Goal: Transaction & Acquisition: Purchase product/service

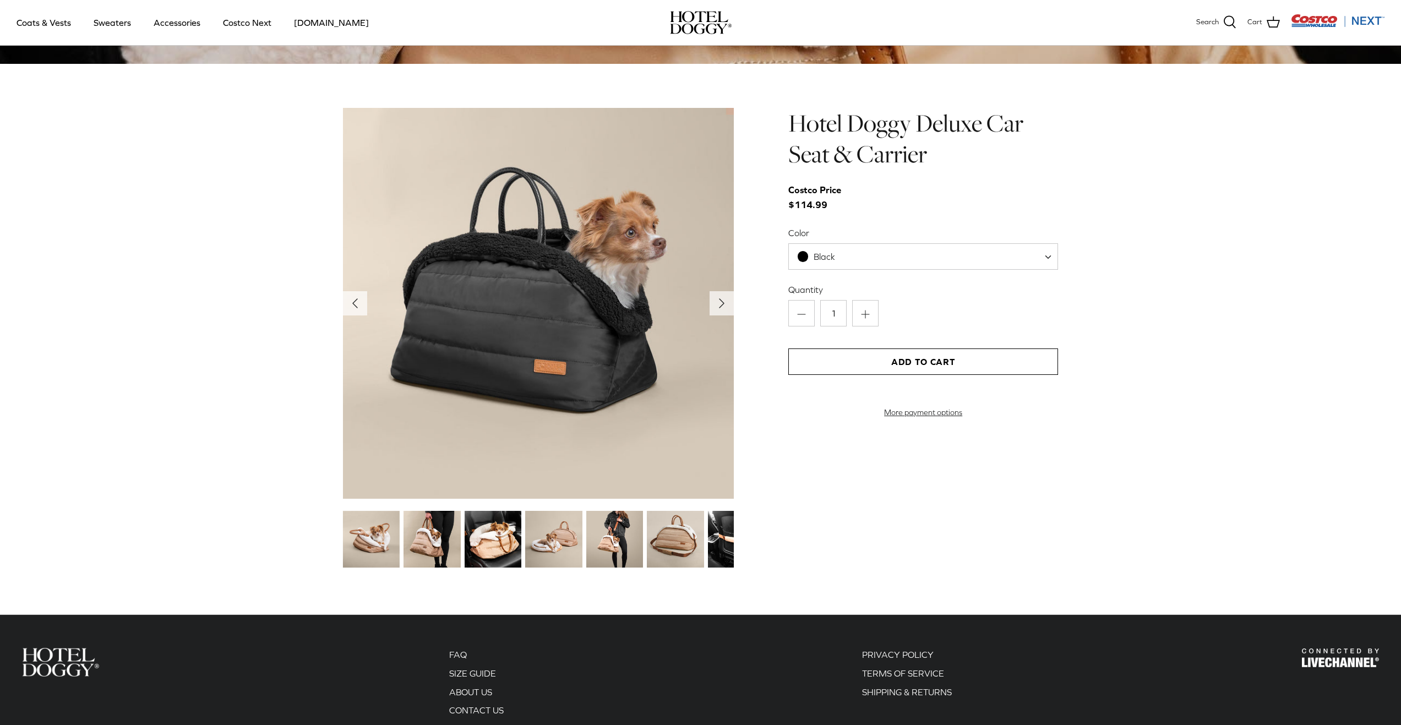
scroll to position [1211, 0]
click at [501, 547] on img at bounding box center [493, 538] width 57 height 57
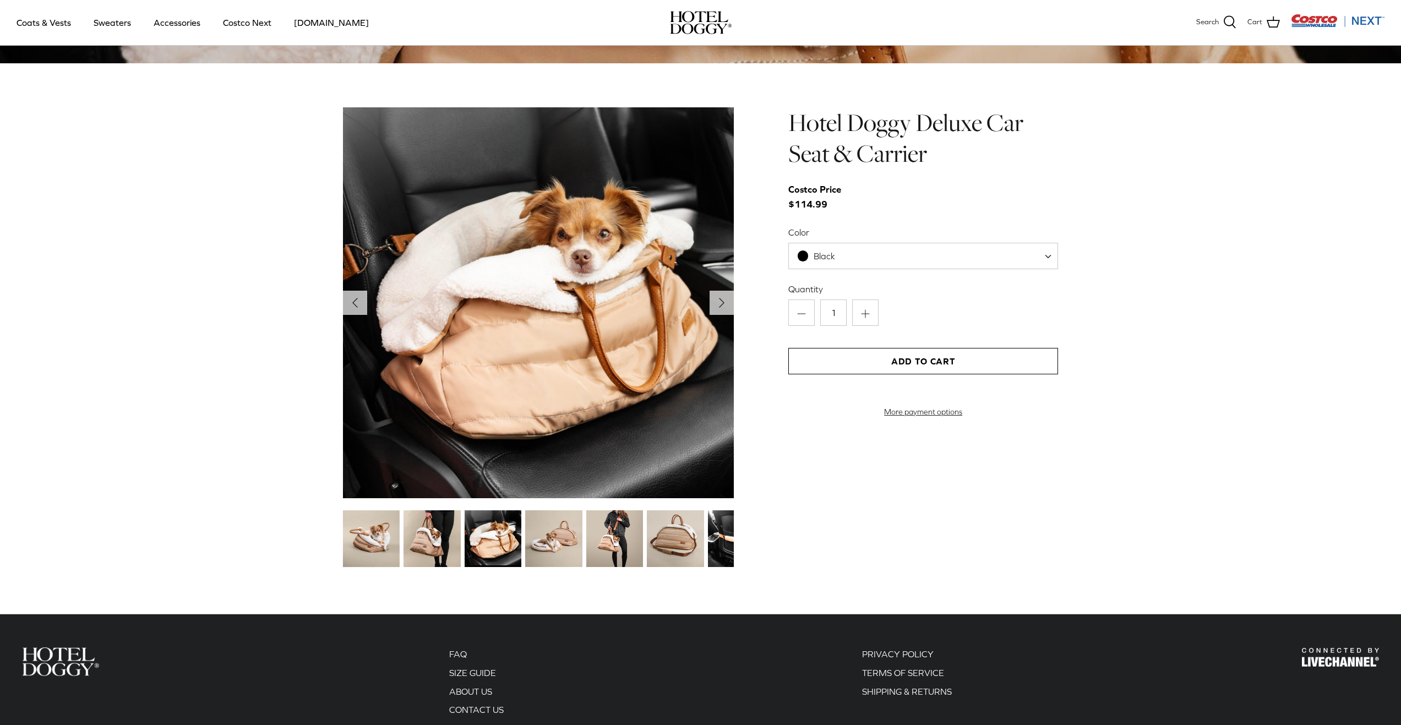
click at [562, 543] on img at bounding box center [553, 538] width 57 height 57
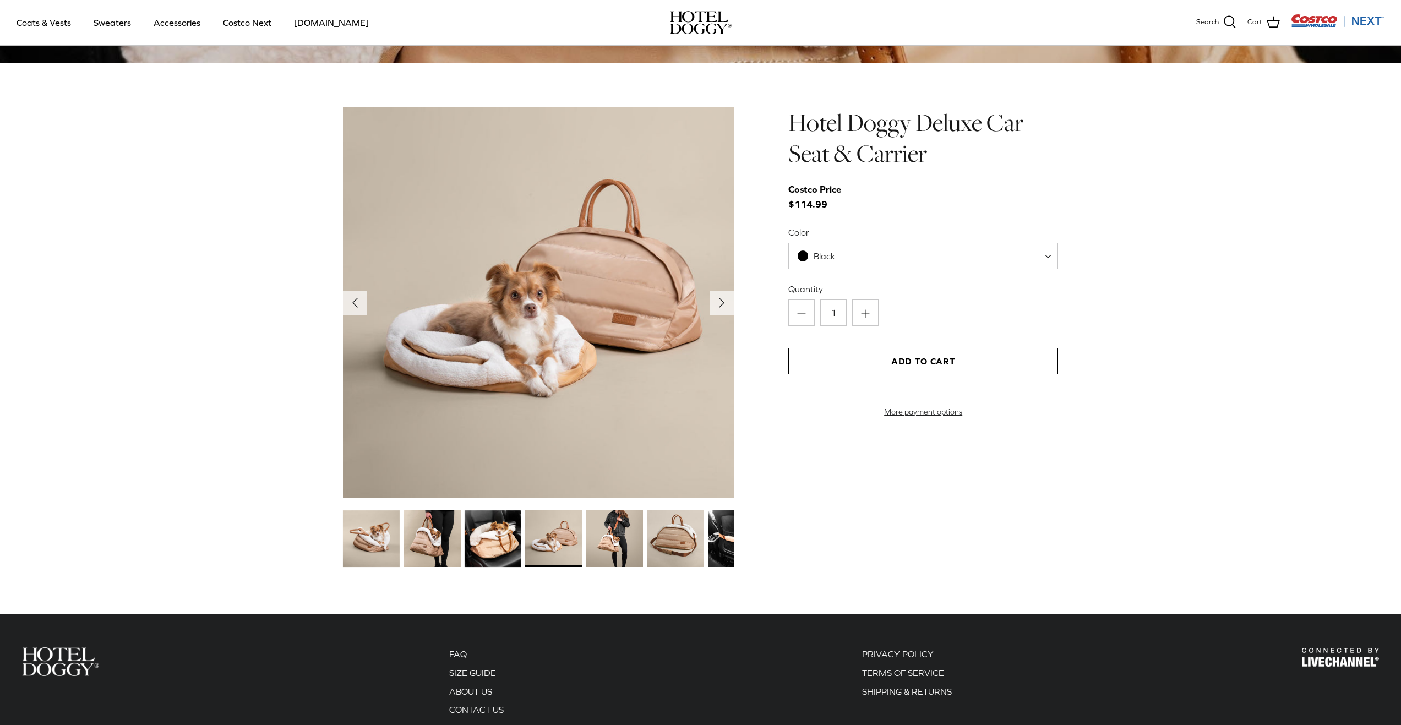
click at [601, 544] on img at bounding box center [614, 538] width 57 height 57
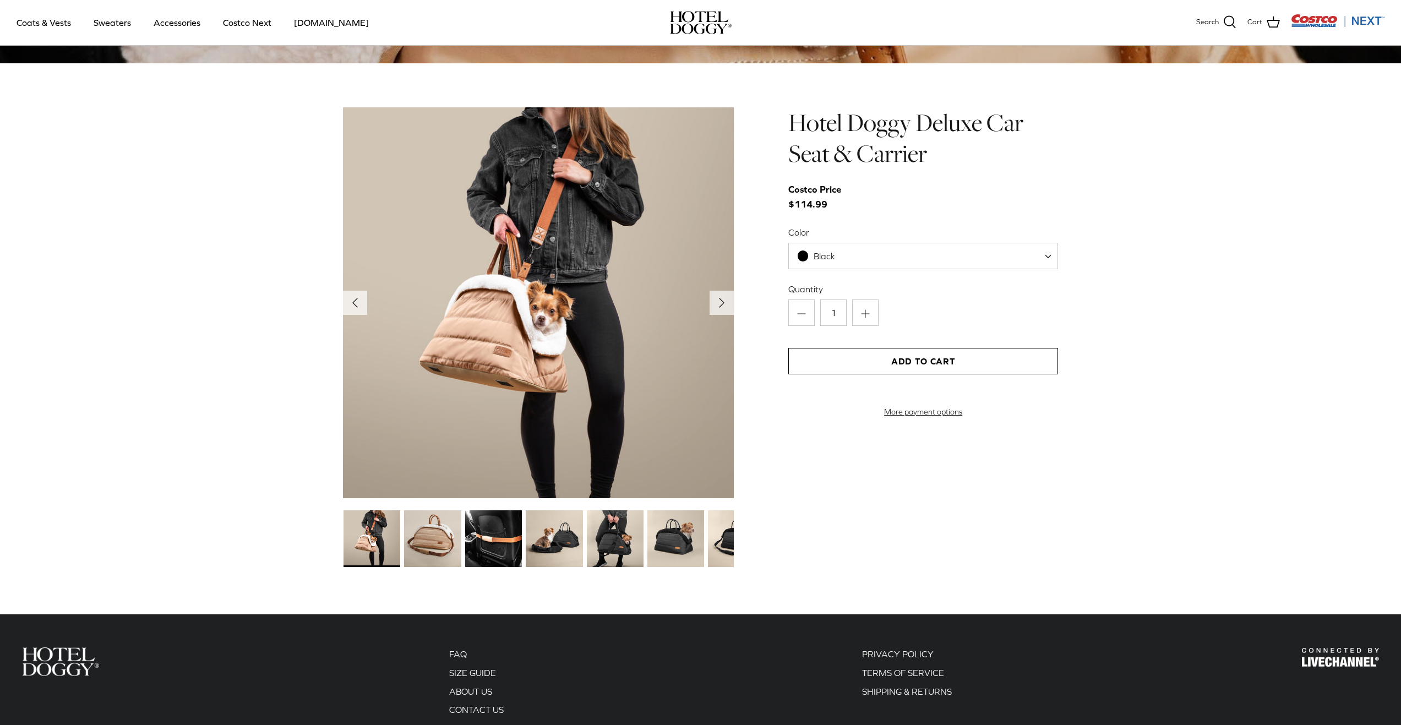
click at [522, 544] on img at bounding box center [493, 538] width 57 height 57
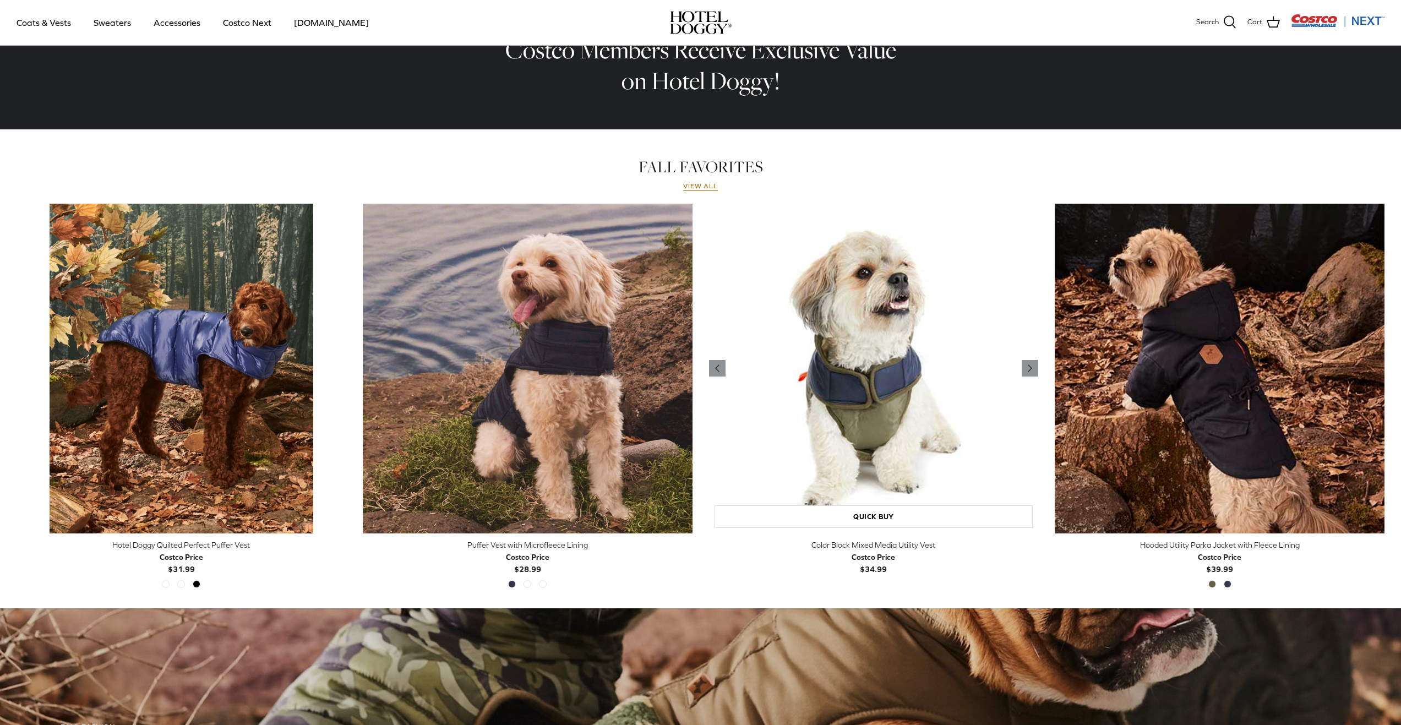
scroll to position [285, 0]
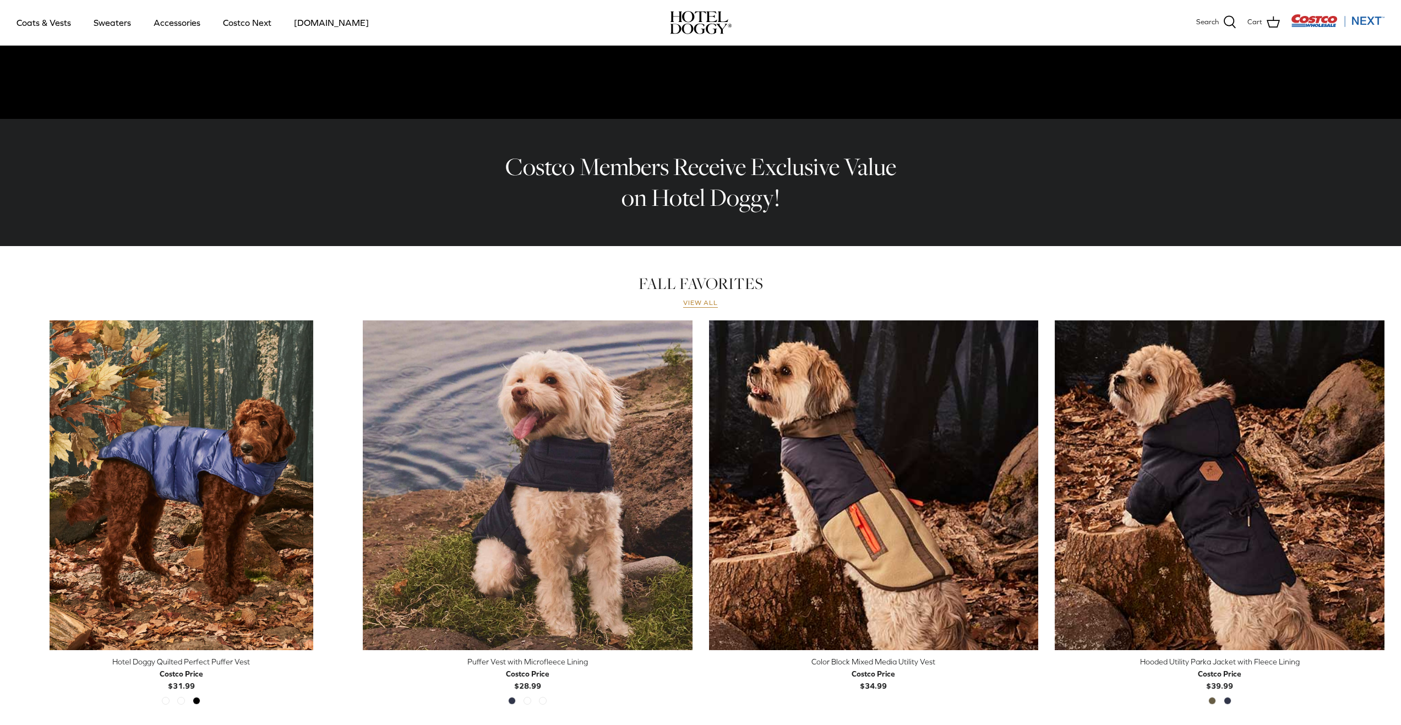
click at [689, 304] on link "View all" at bounding box center [700, 303] width 35 height 9
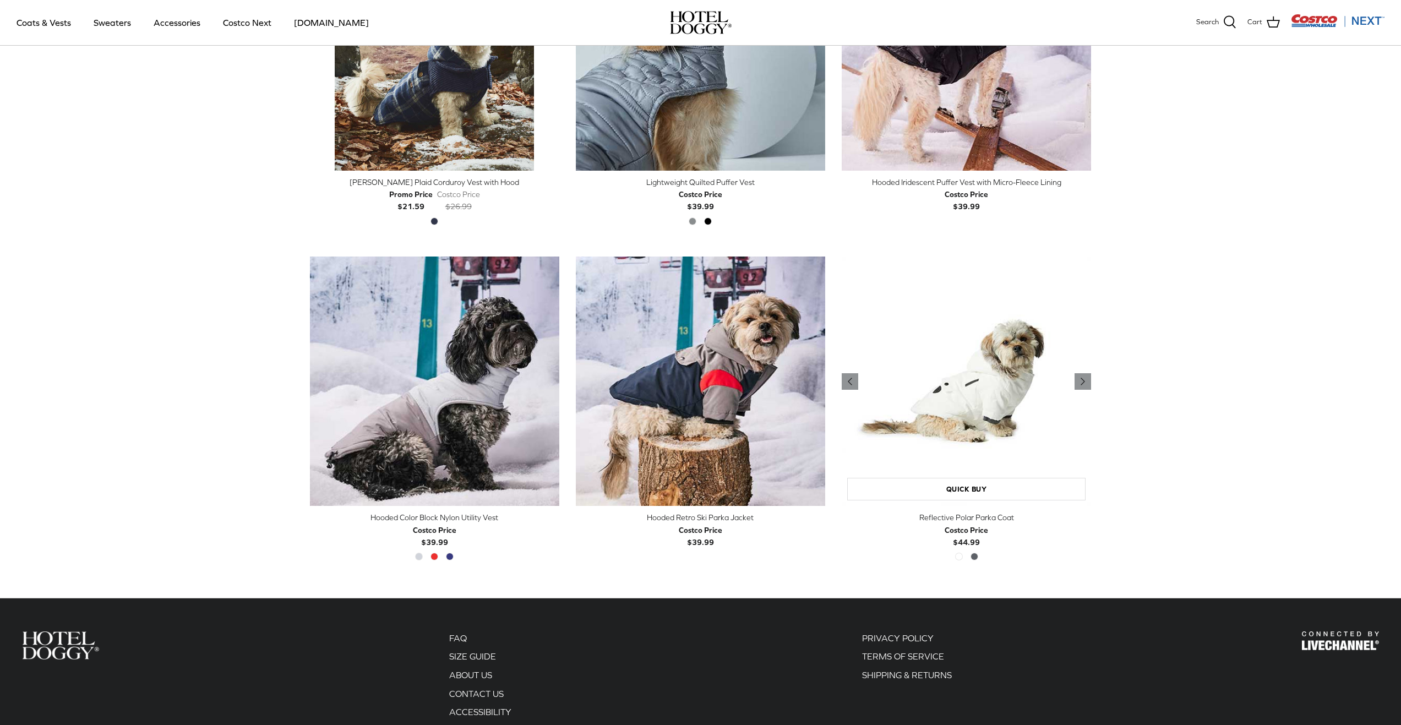
scroll to position [1762, 0]
click at [973, 387] on img "Reflective Polar Parka Coat" at bounding box center [966, 380] width 249 height 249
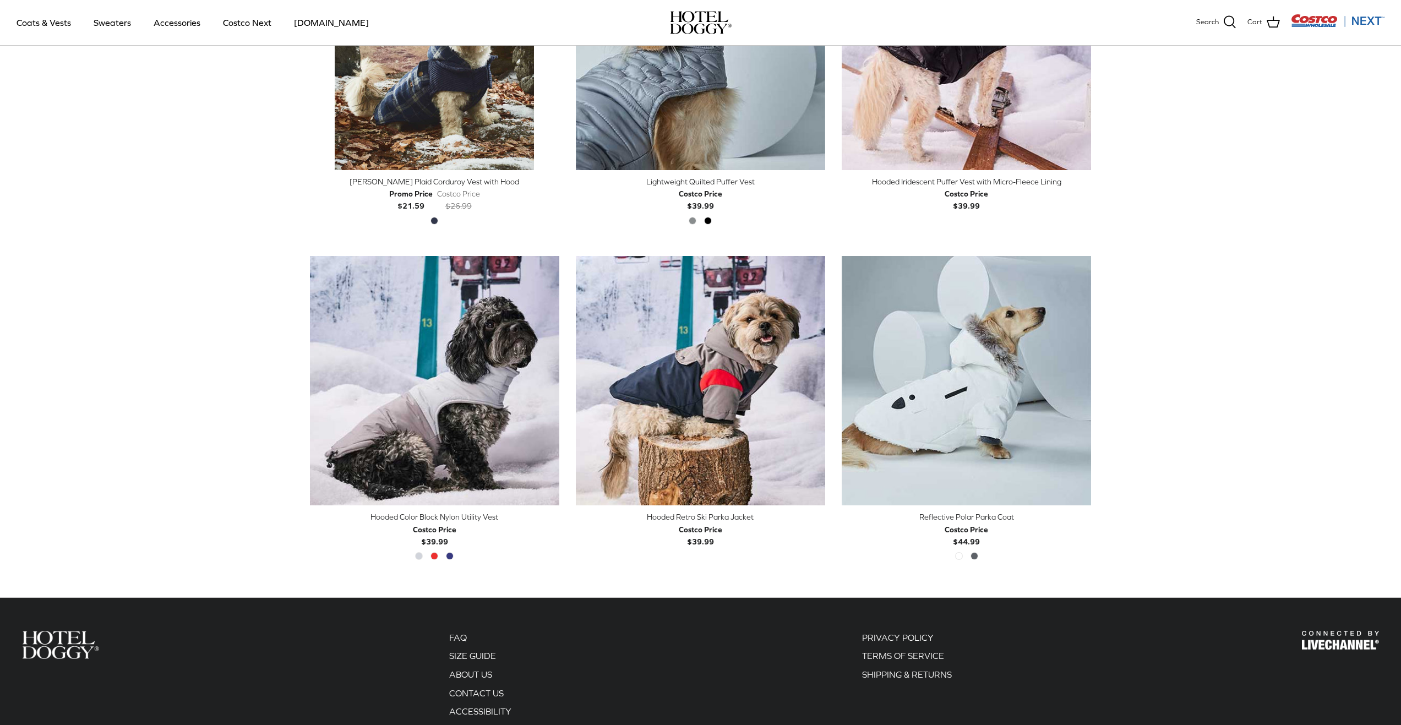
click at [1311, 18] on img "Costco Next" at bounding box center [1338, 21] width 94 height 14
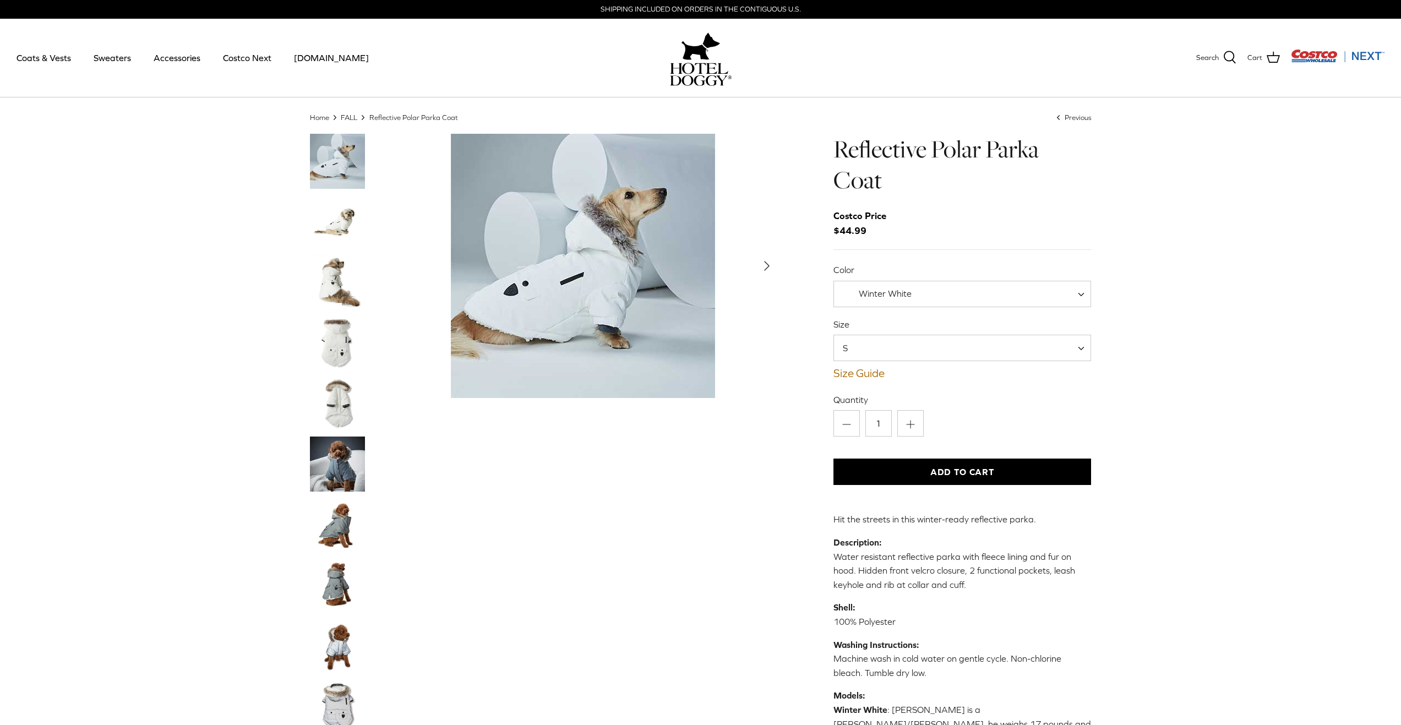
click at [344, 222] on img "Thumbnail Link" at bounding box center [337, 221] width 55 height 55
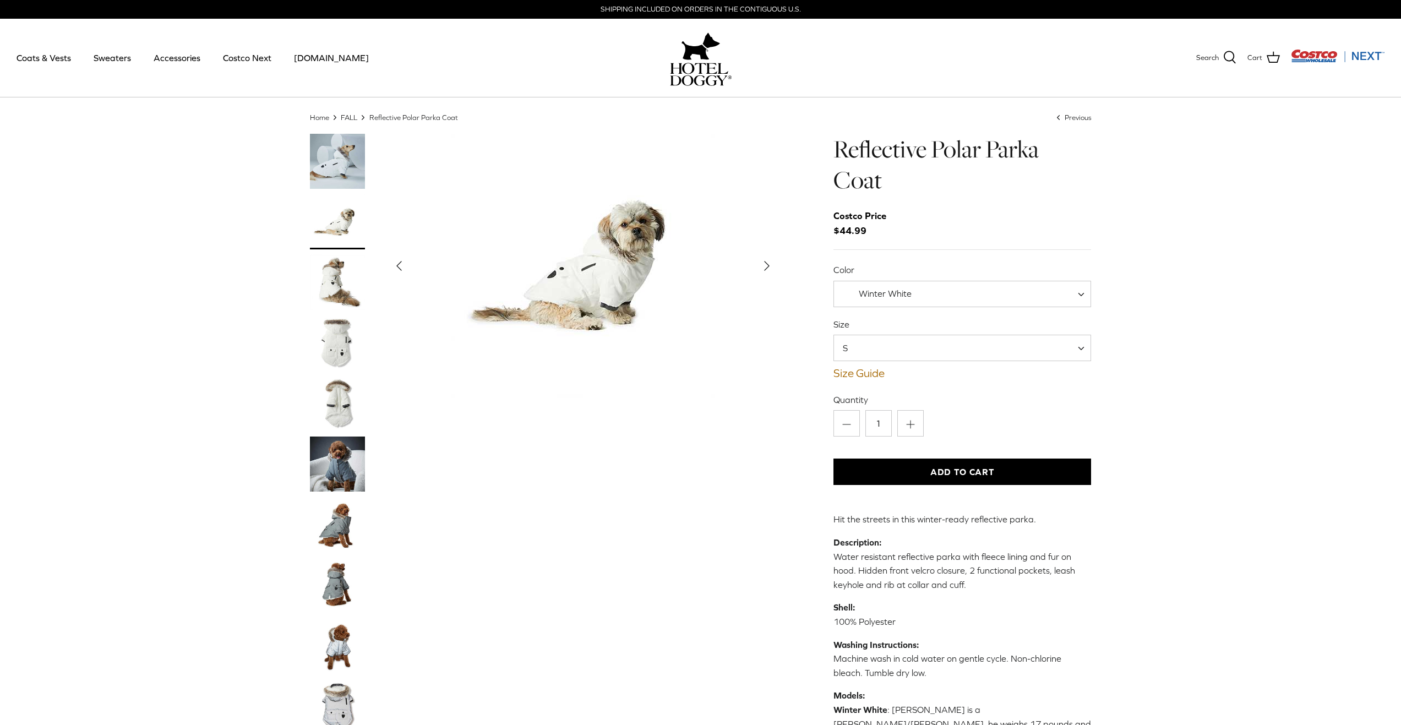
click at [344, 259] on img "Thumbnail Link" at bounding box center [337, 282] width 55 height 55
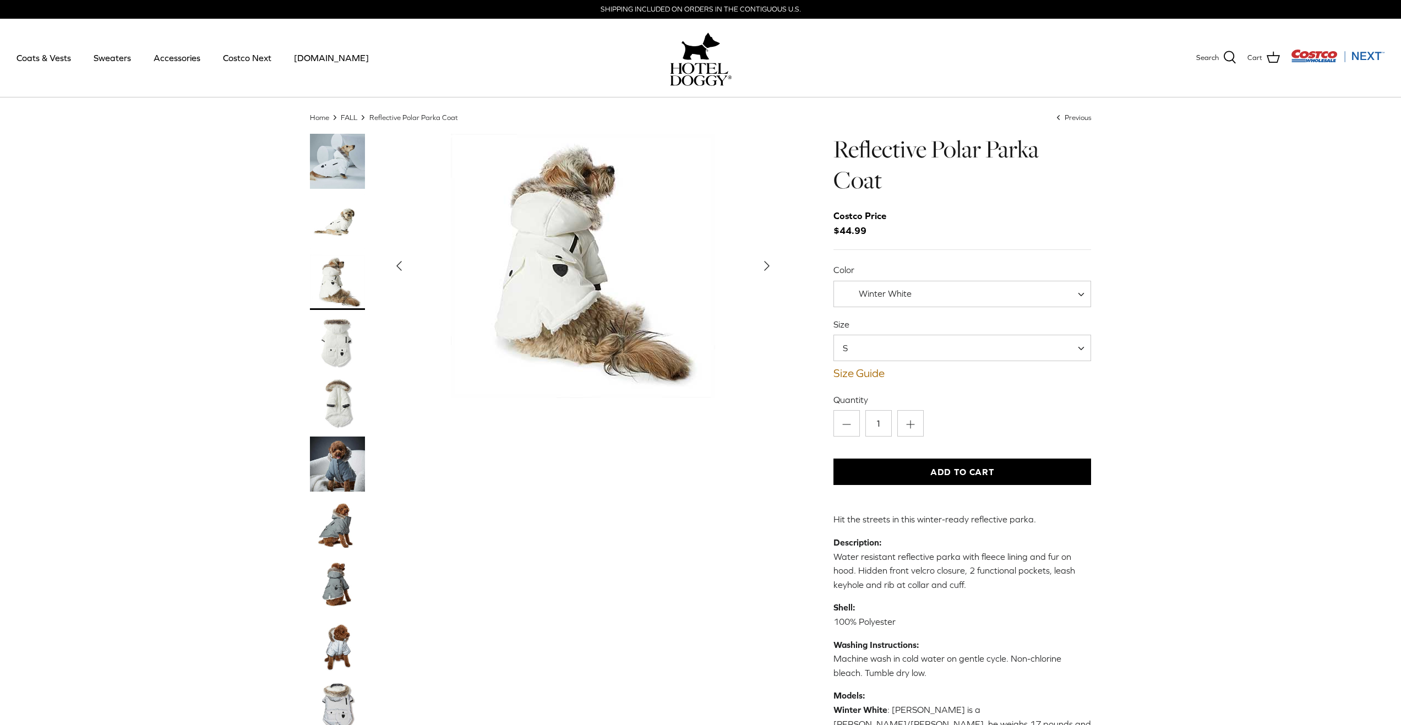
click at [350, 298] on img "Thumbnail Link" at bounding box center [337, 282] width 55 height 55
click at [339, 346] on img "Thumbnail Link" at bounding box center [337, 342] width 55 height 55
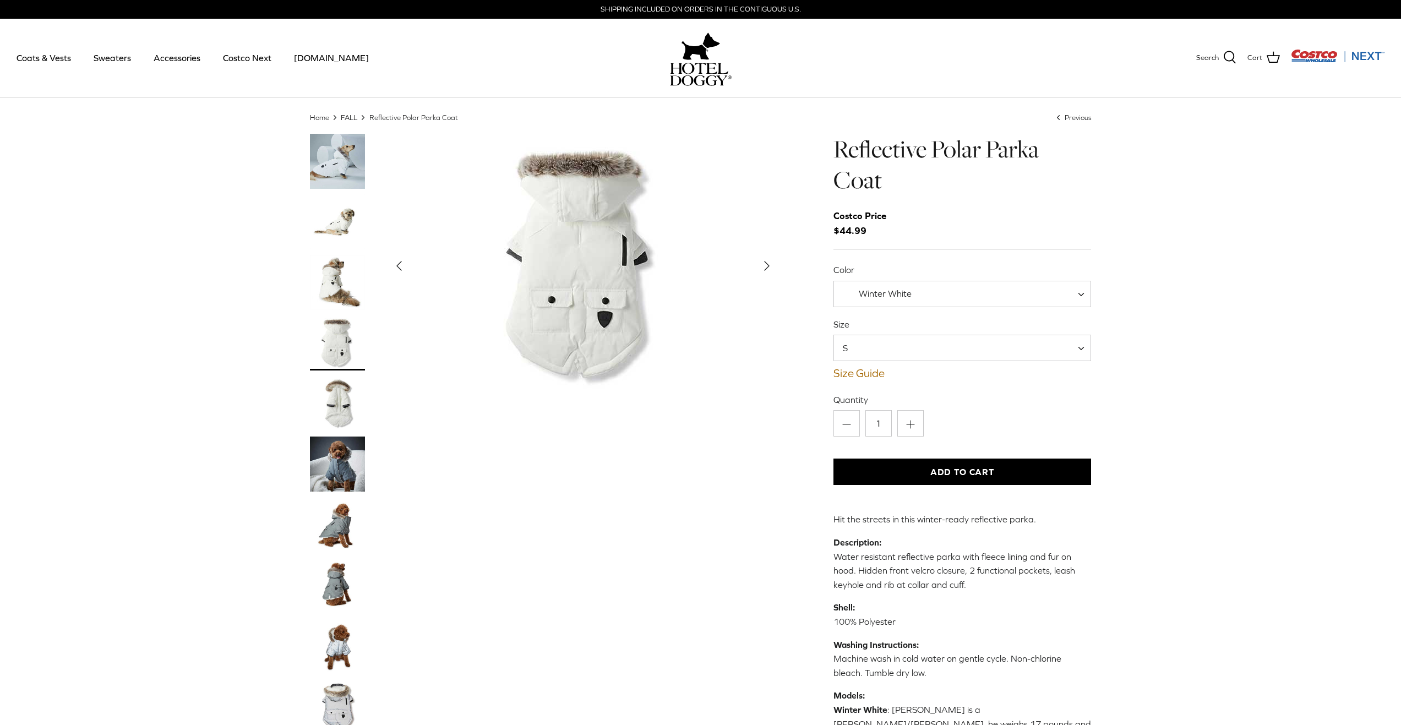
click at [328, 402] on img "Thumbnail Link" at bounding box center [337, 403] width 55 height 55
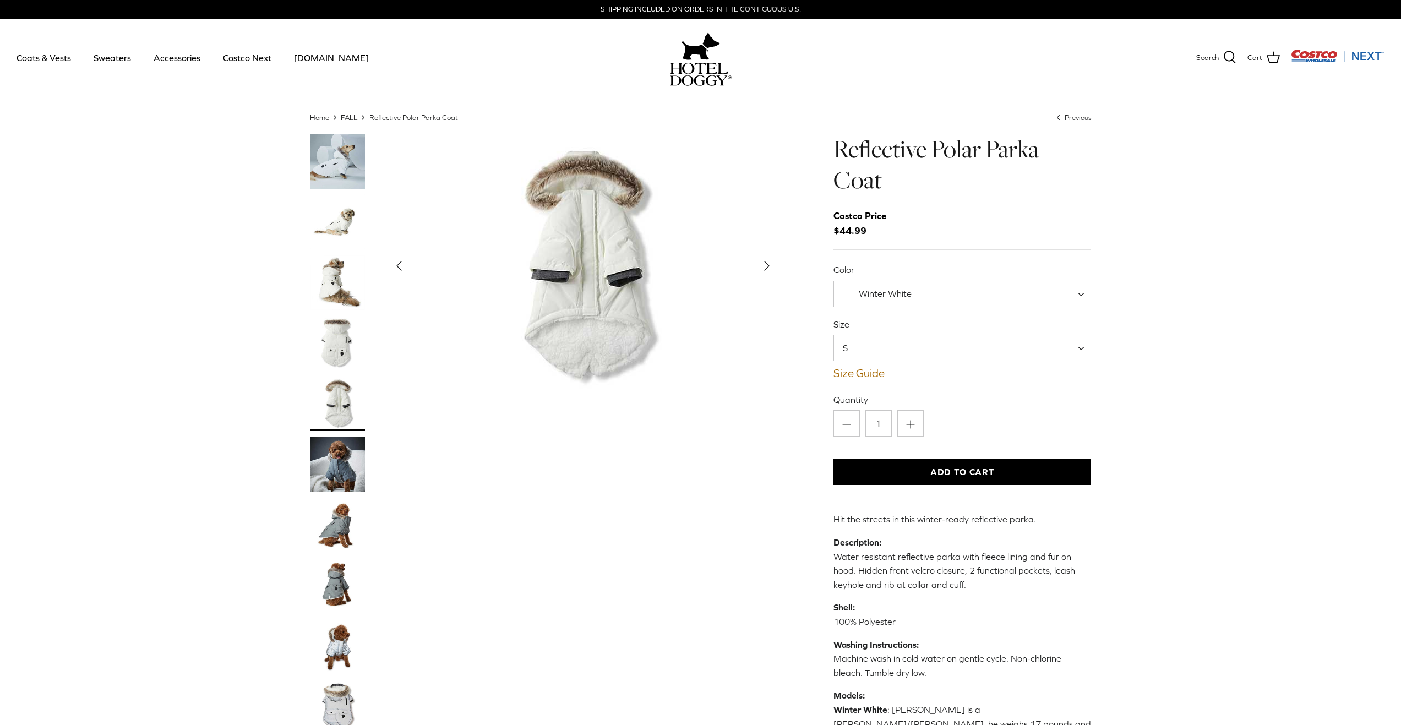
click at [329, 451] on img "Thumbnail Link" at bounding box center [337, 464] width 55 height 55
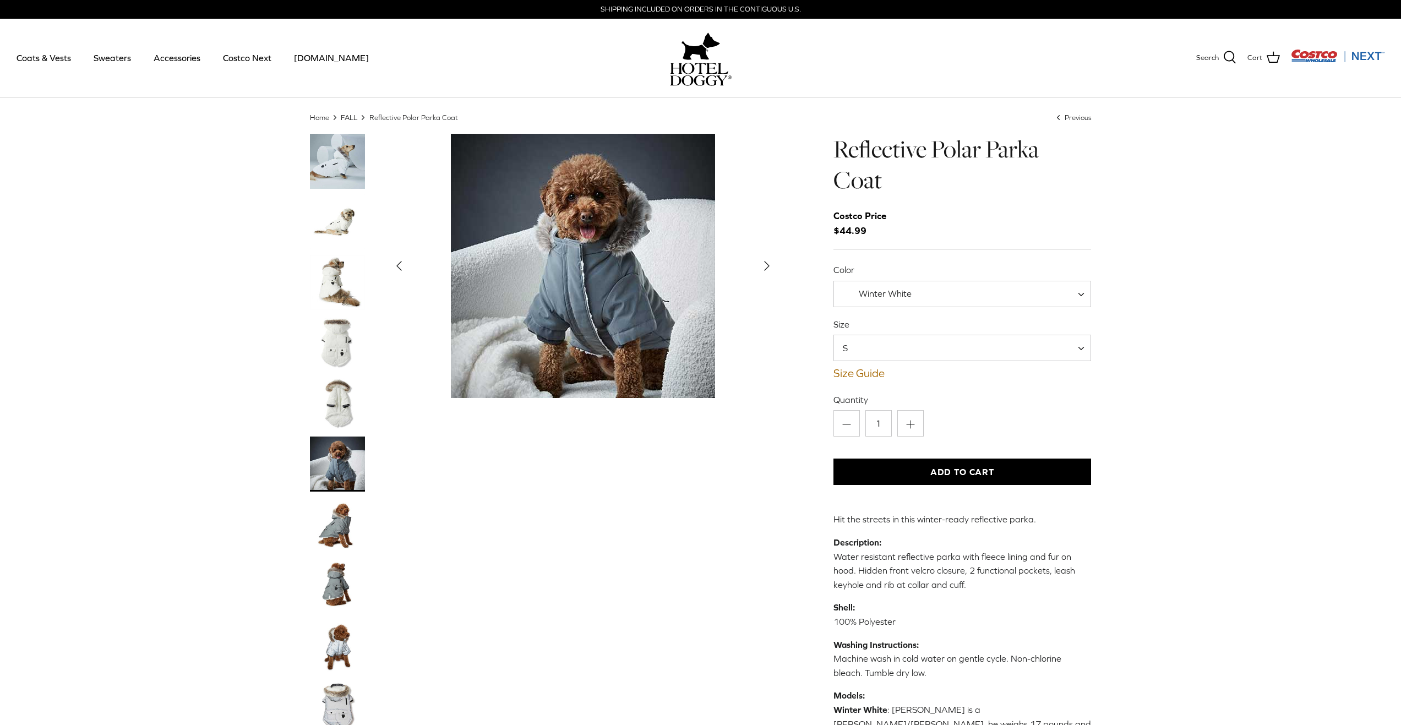
click at [337, 536] on img "Thumbnail Link" at bounding box center [337, 524] width 55 height 55
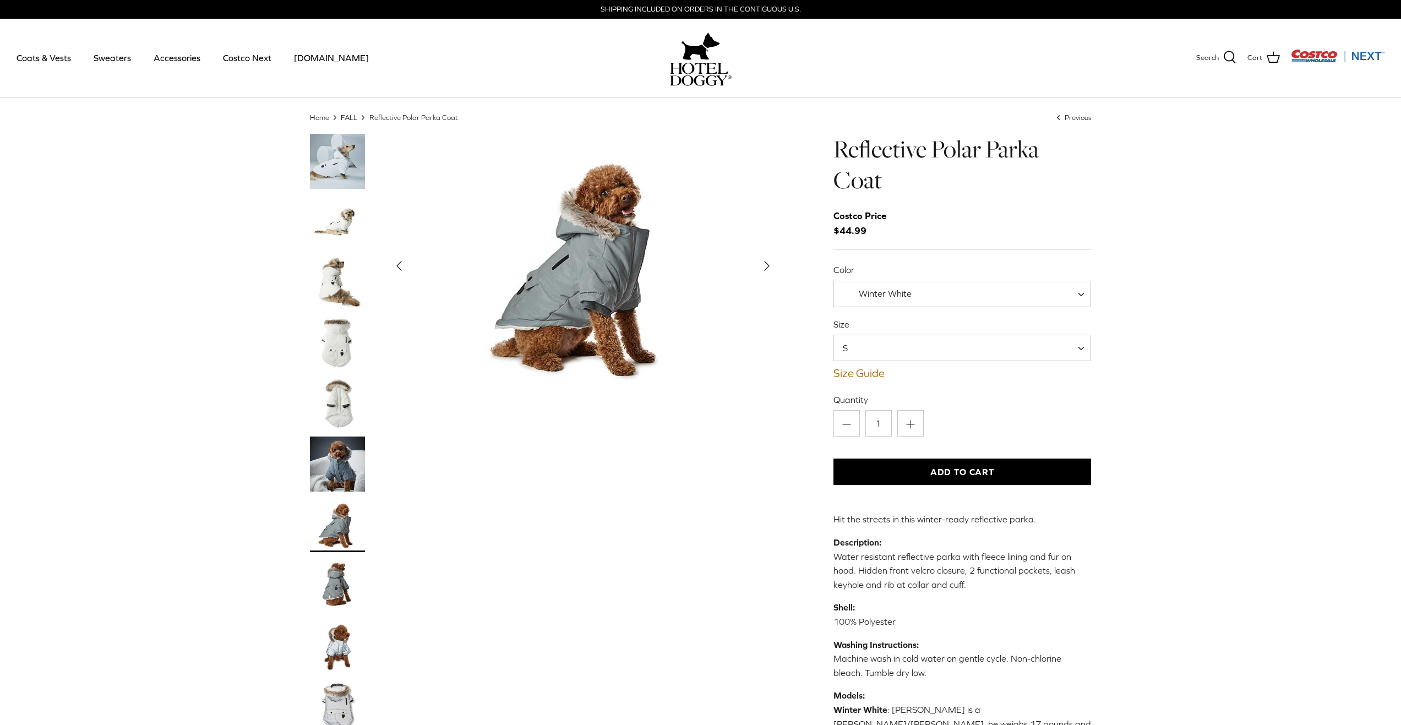
click at [336, 571] on img "Thumbnail Link" at bounding box center [337, 585] width 55 height 55
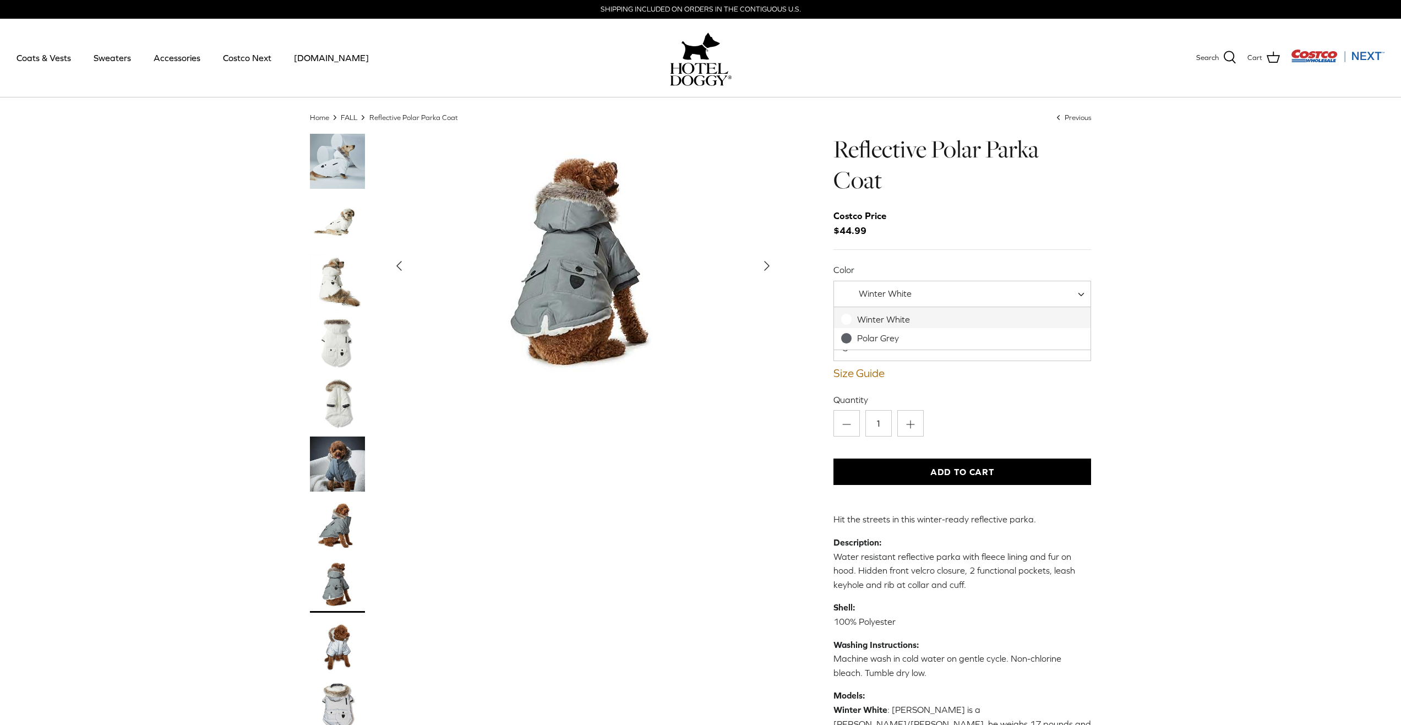
click at [944, 297] on span "Winter White" at bounding box center [962, 294] width 258 height 26
click at [924, 352] on span "S" at bounding box center [962, 348] width 258 height 26
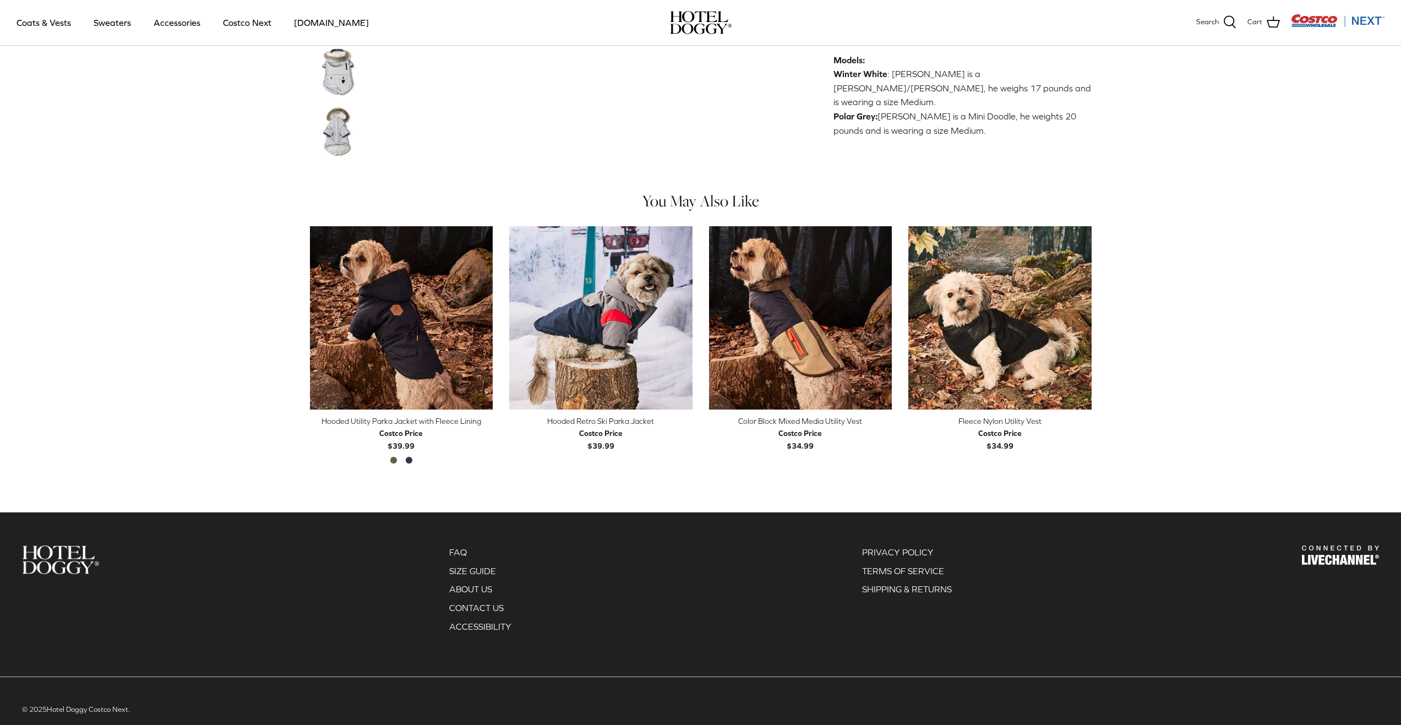
scroll to position [573, 0]
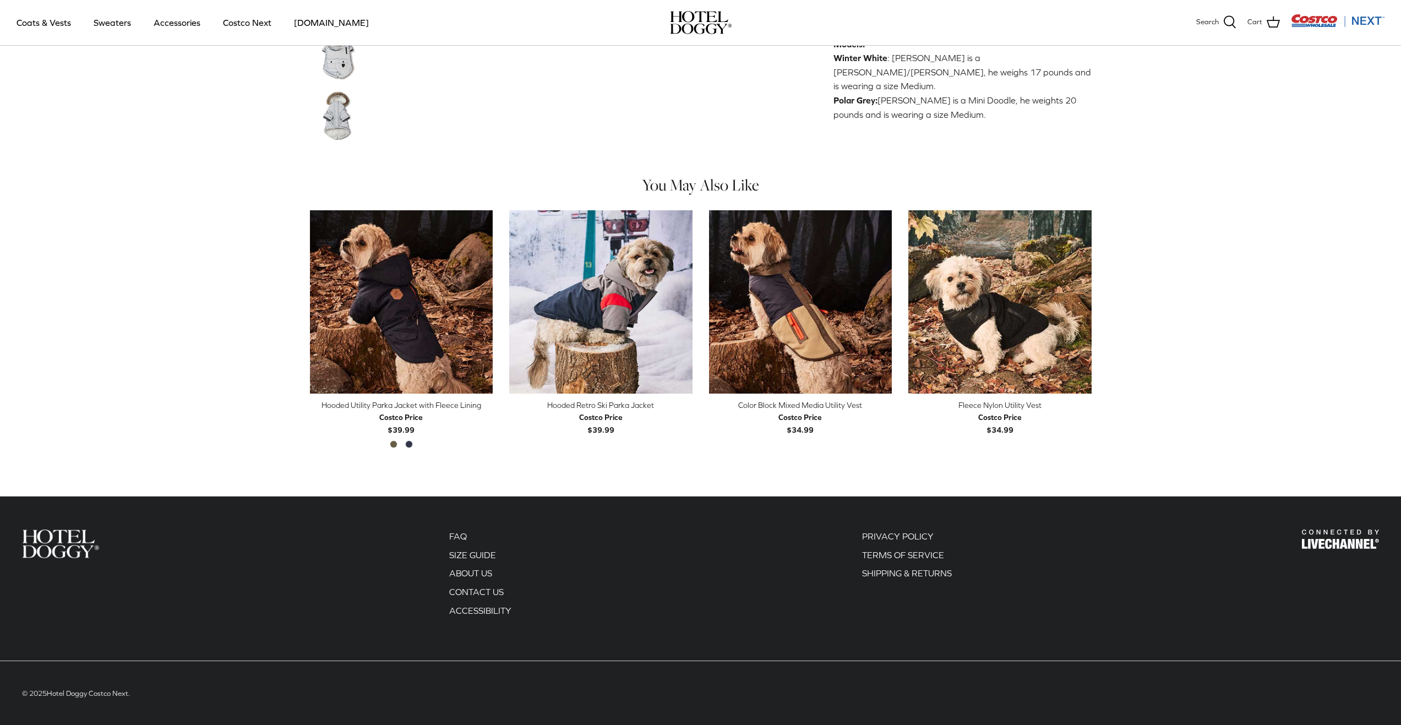
drag, startPoint x: 1085, startPoint y: 160, endPoint x: 1093, endPoint y: 174, distance: 16.3
